Goal: Task Accomplishment & Management: Manage account settings

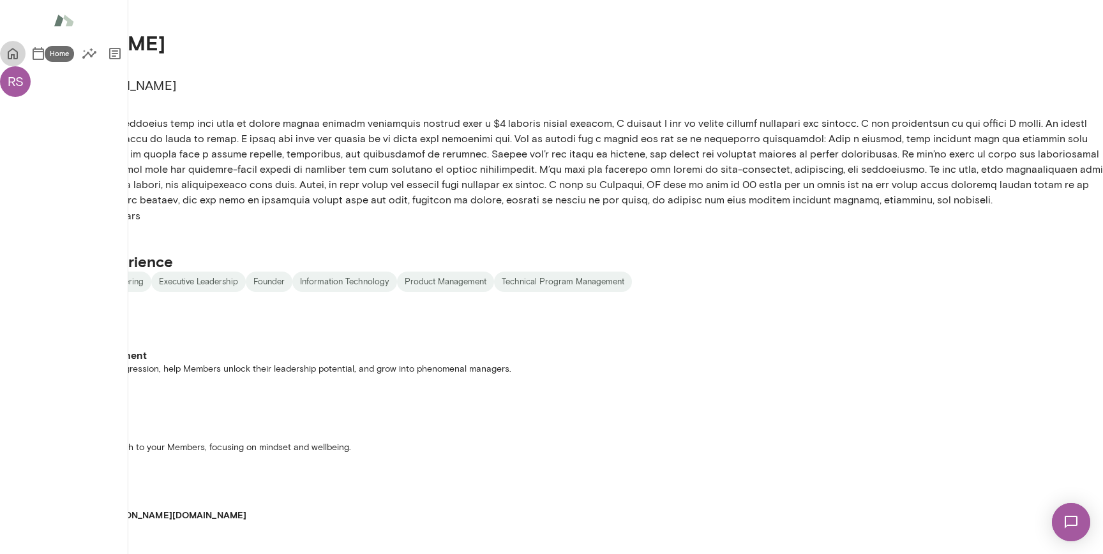
click at [20, 47] on icon "Home" at bounding box center [12, 53] width 15 height 15
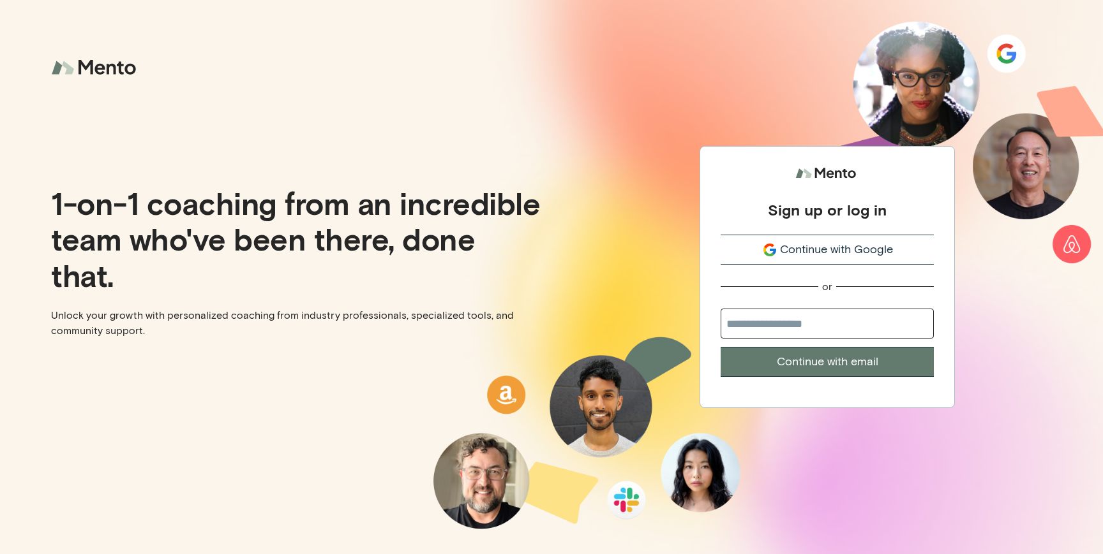
click at [1004, 241] on div "Sign up or log in Continue with Google or Continue with email" at bounding box center [826, 277] width 551 height 554
click at [829, 323] on input "email" at bounding box center [826, 324] width 213 height 30
type input "**********"
click at [844, 352] on button "Continue with email" at bounding box center [826, 362] width 213 height 30
click at [805, 325] on input "email" at bounding box center [826, 324] width 213 height 30
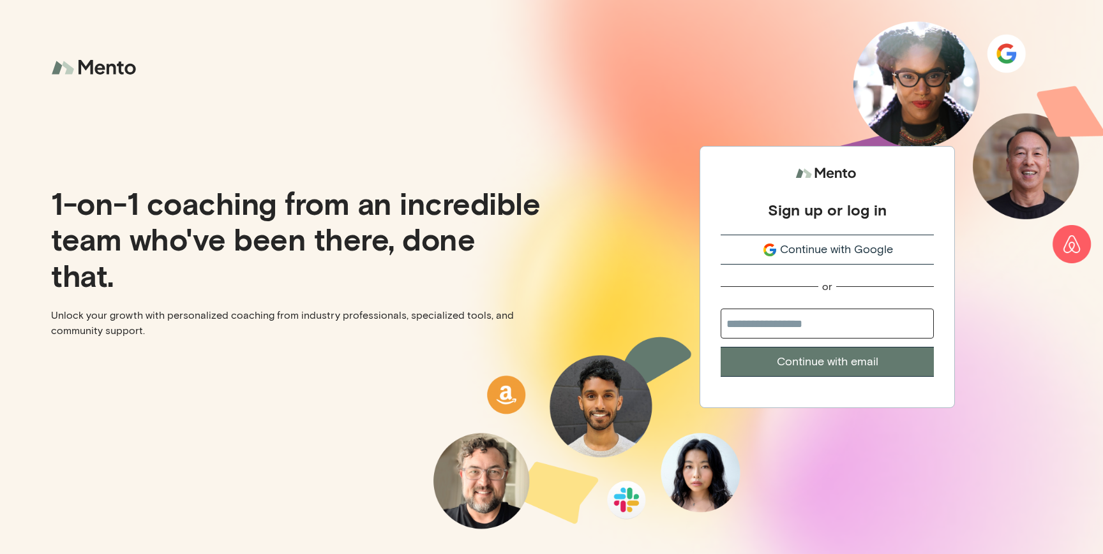
type input "**********"
click at [825, 362] on button "Continue with email" at bounding box center [826, 362] width 213 height 30
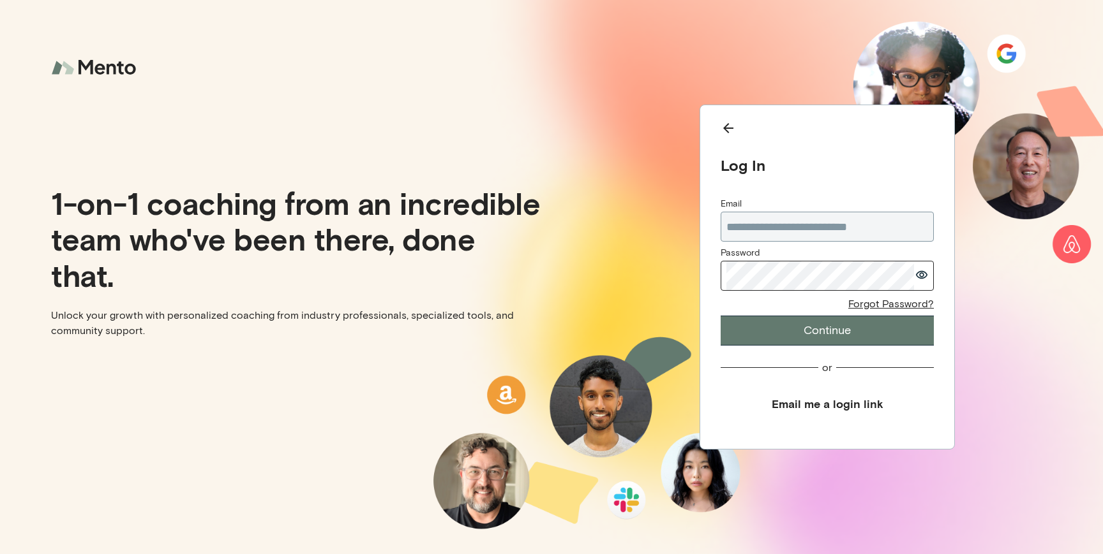
click at [843, 336] on button "Continue" at bounding box center [826, 331] width 213 height 30
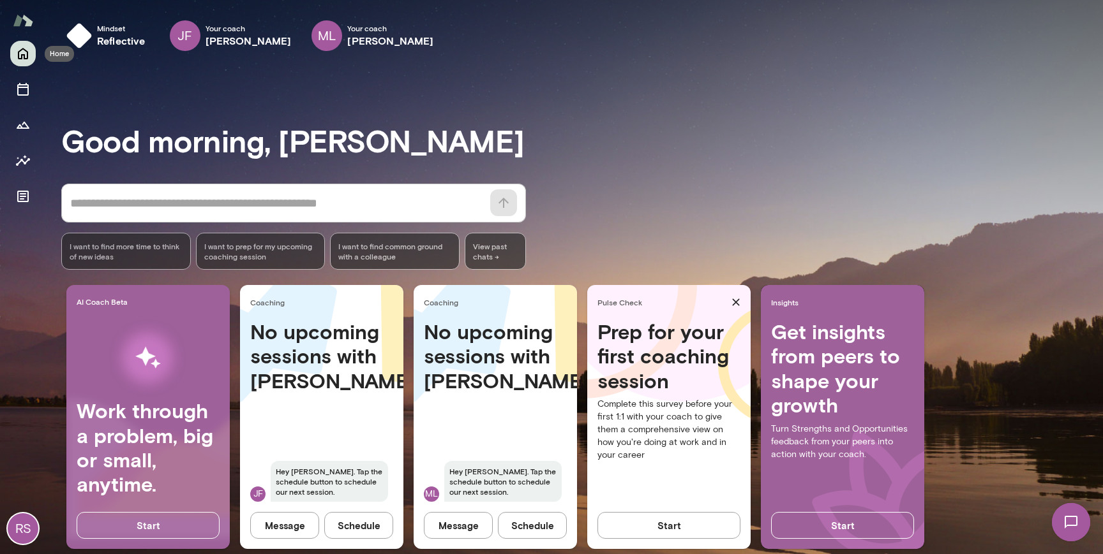
click at [25, 57] on icon "Home" at bounding box center [22, 53] width 15 height 15
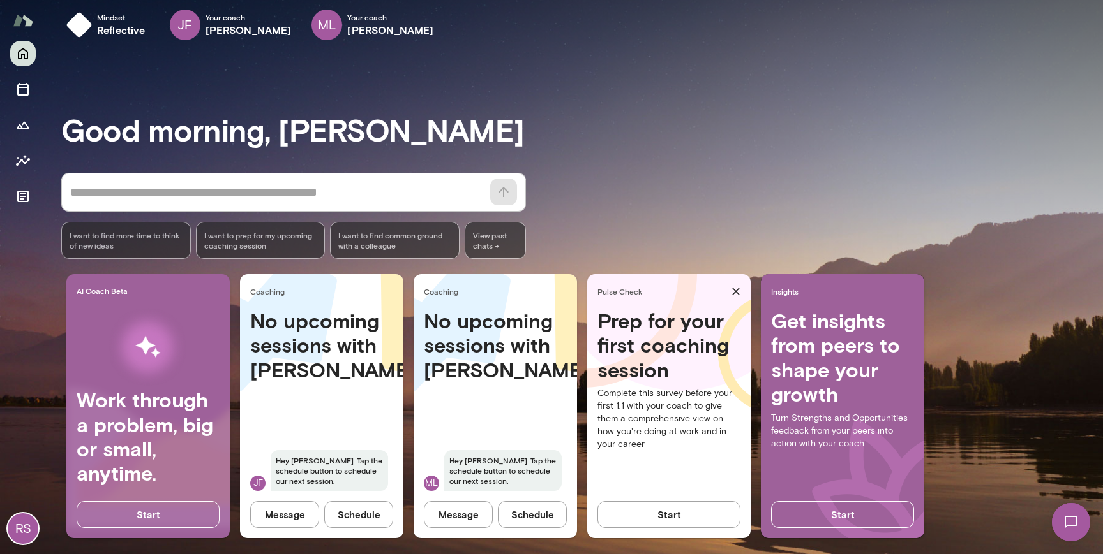
scroll to position [20, 0]
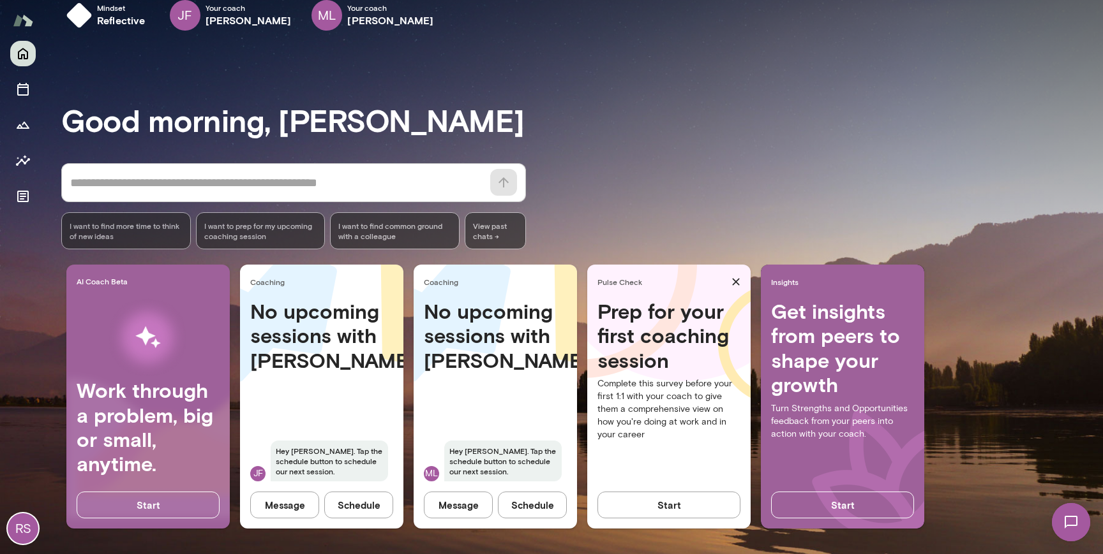
click at [1018, 305] on div "AI Coach Beta Work through a problem, big or small, anytime. Start Coaching No …" at bounding box center [581, 402] width 1041 height 274
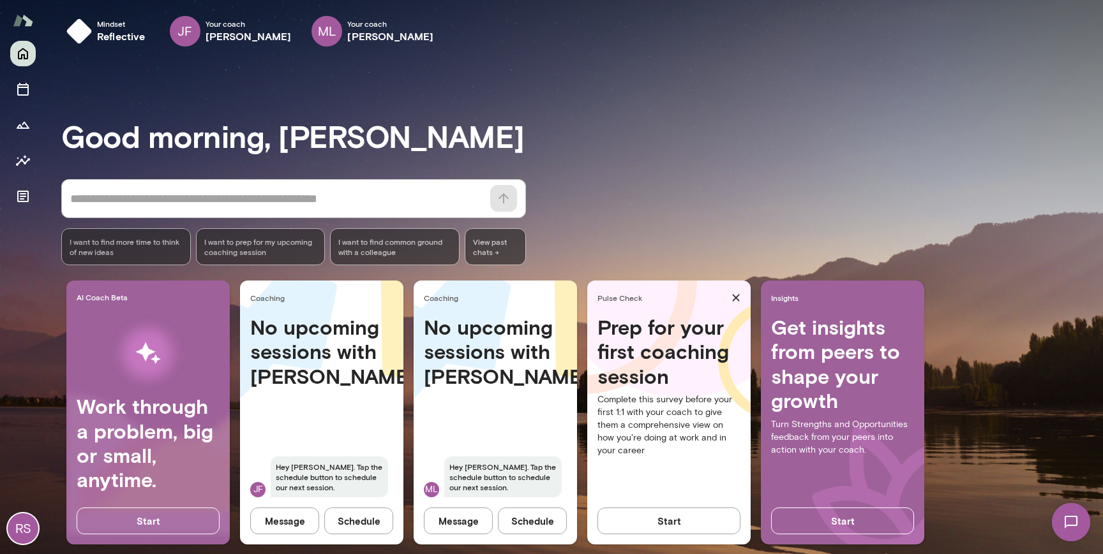
scroll to position [0, 0]
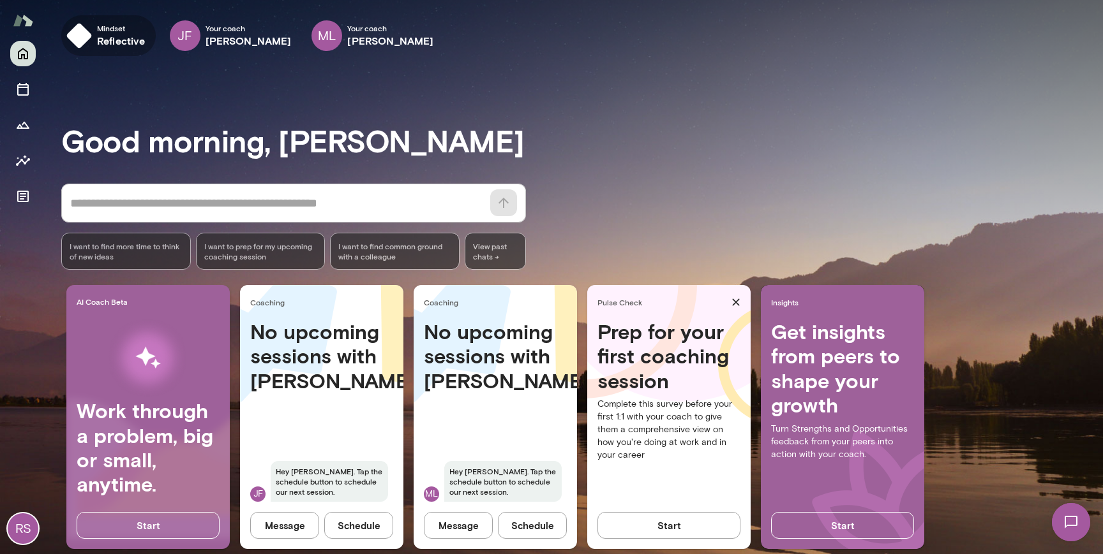
click at [66, 27] on img "button" at bounding box center [79, 36] width 26 height 26
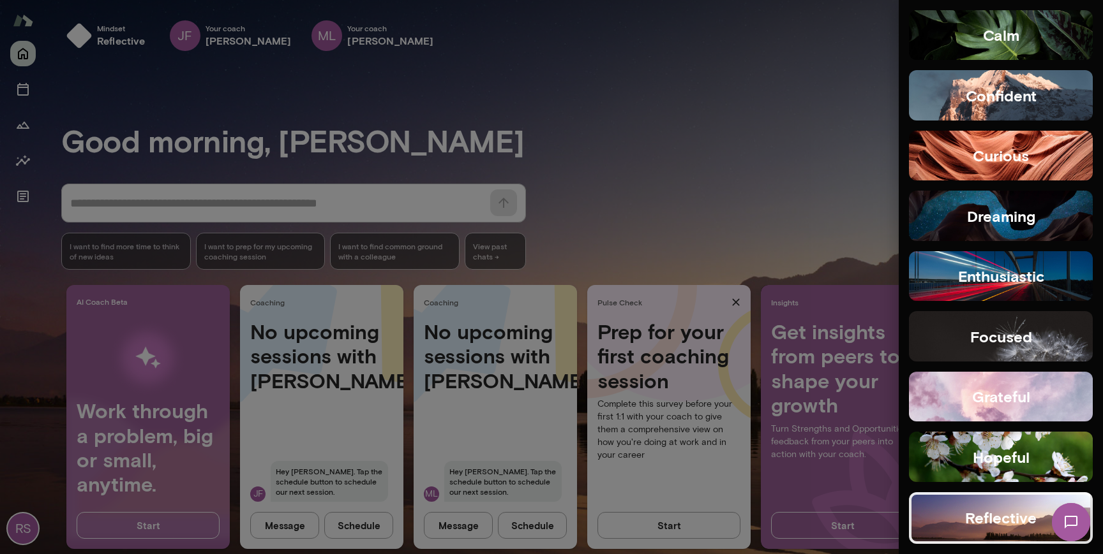
click at [621, 107] on div at bounding box center [551, 277] width 1103 height 554
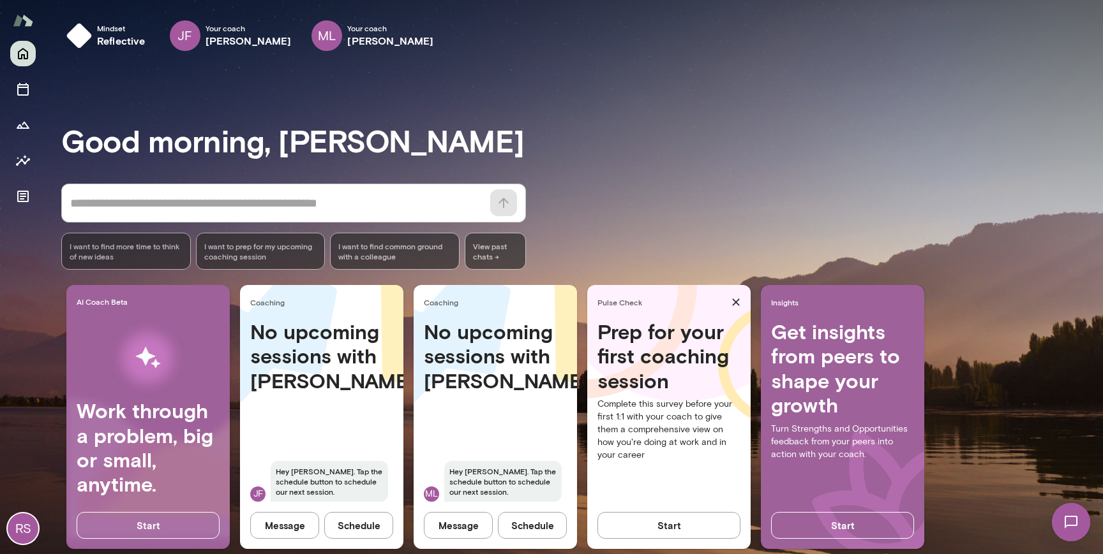
click at [21, 10] on img at bounding box center [23, 20] width 20 height 24
click at [28, 524] on div "RS" at bounding box center [23, 529] width 31 height 31
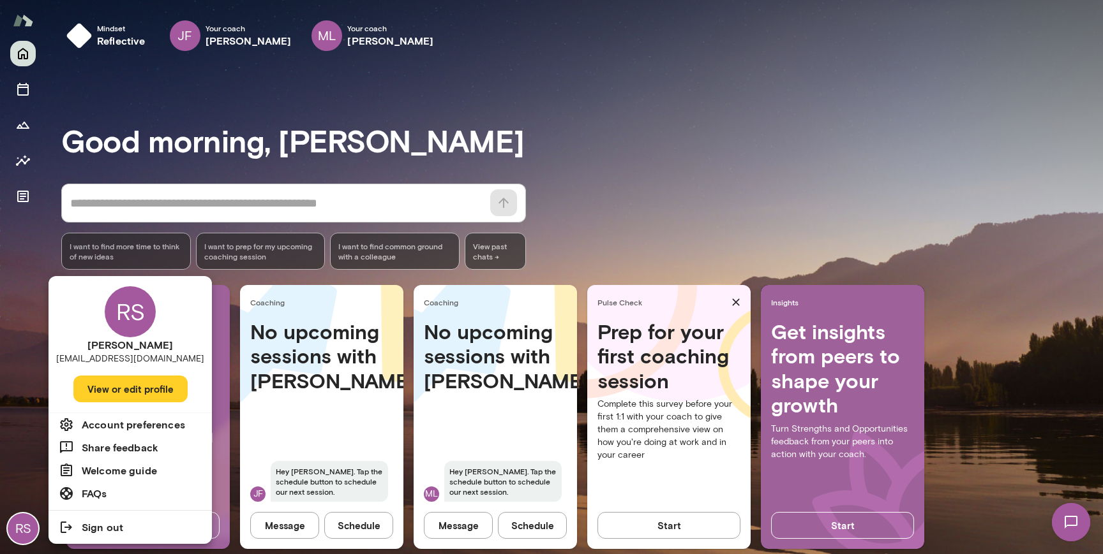
click at [126, 423] on h6 "Account preferences" at bounding box center [133, 424] width 103 height 15
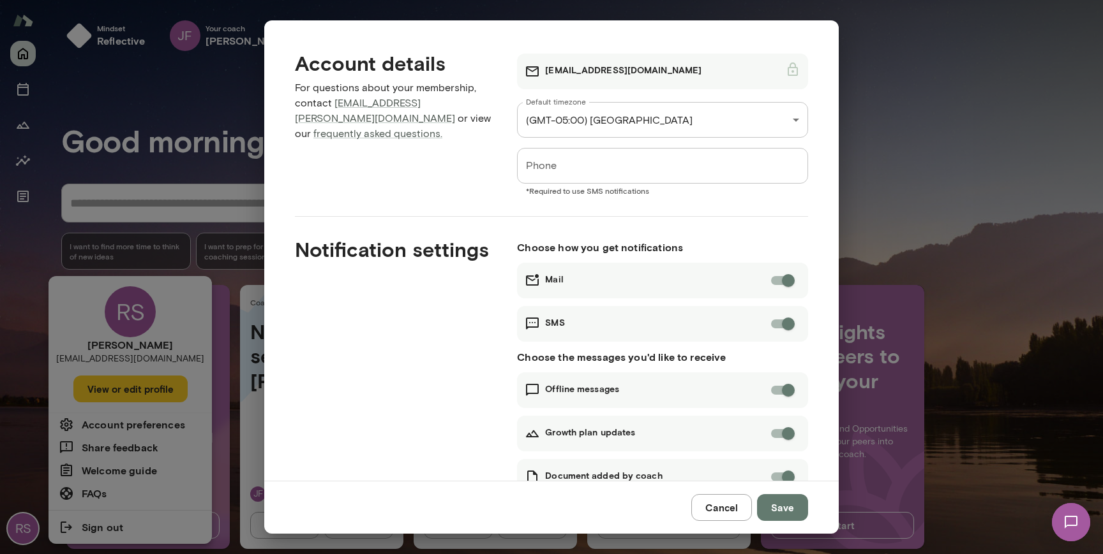
click at [993, 137] on div "**********" at bounding box center [551, 277] width 1103 height 554
click at [725, 501] on button "Cancel" at bounding box center [721, 507] width 61 height 27
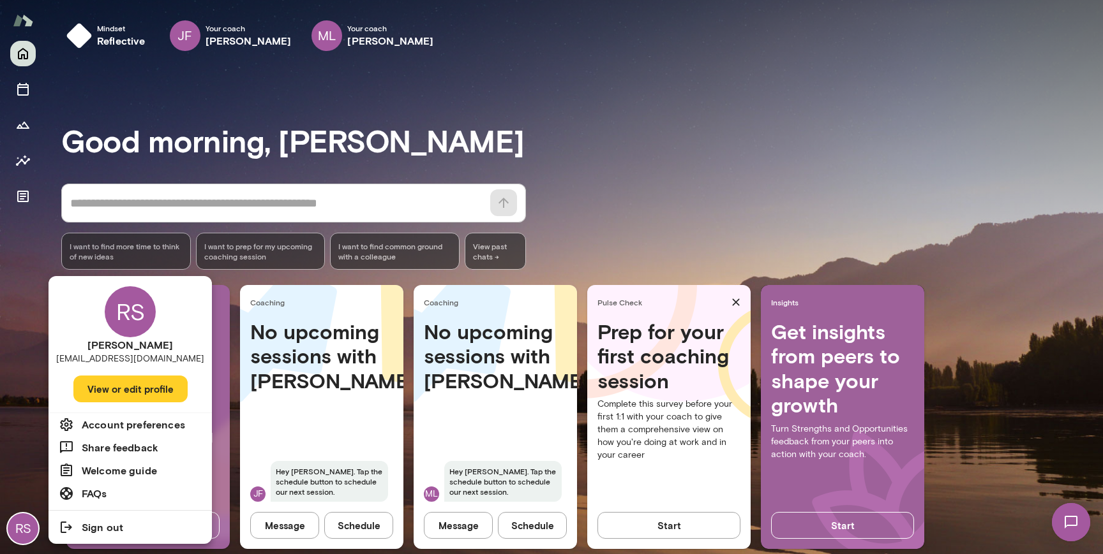
click at [832, 89] on div at bounding box center [551, 277] width 1103 height 554
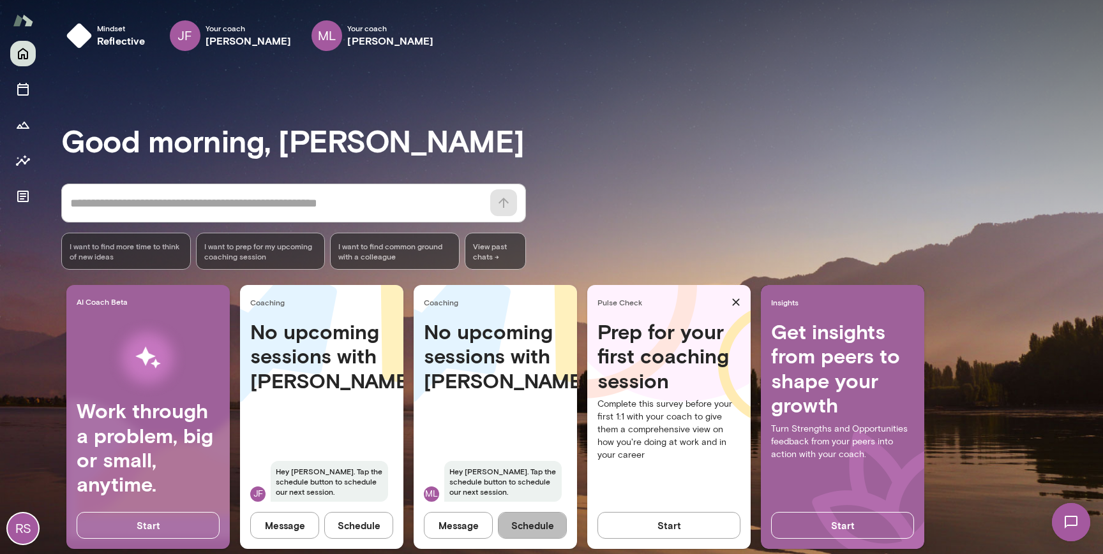
click at [533, 529] on button "Schedule" at bounding box center [532, 525] width 69 height 27
